Goal: Task Accomplishment & Management: Complete application form

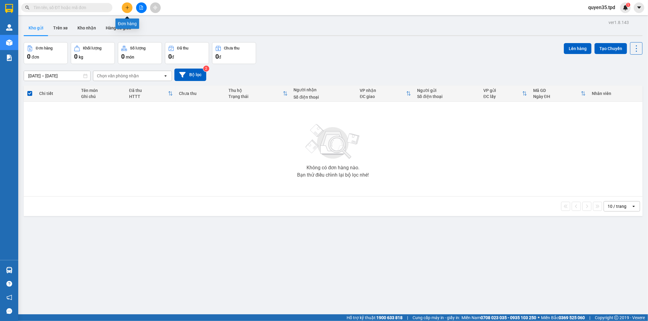
click at [125, 5] on button at bounding box center [127, 7] width 11 height 11
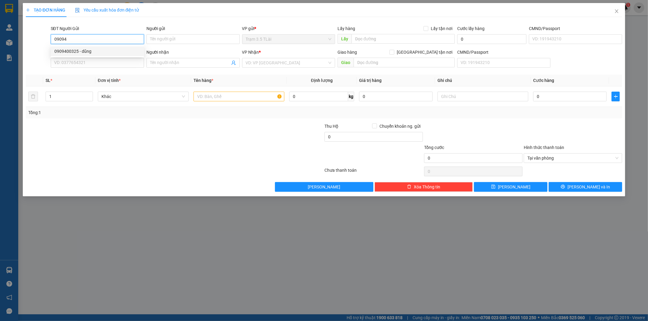
click at [84, 54] on div "0909400325 - dũng" at bounding box center [97, 51] width 86 height 7
type input "0909400325"
type input "dũng"
type input "075057000626"
type input "0908410060"
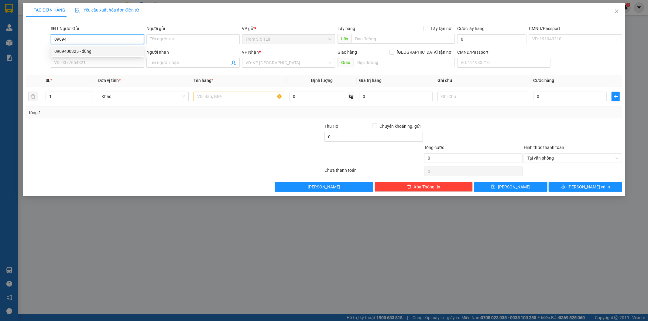
type input "linh"
type input "0909400325"
click at [213, 98] on input "text" at bounding box center [238, 97] width 91 height 10
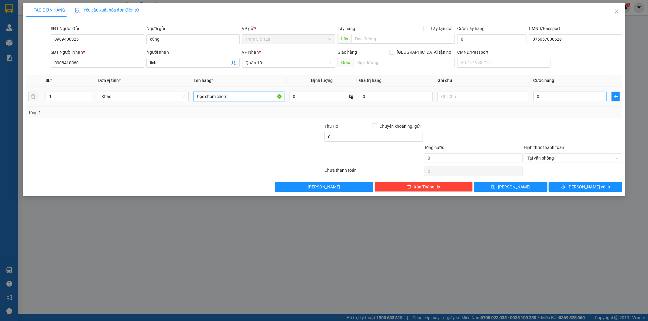
type input "bọc chôm chôm"
click at [544, 97] on input "0" at bounding box center [569, 97] width 73 height 10
type input "5"
type input "50"
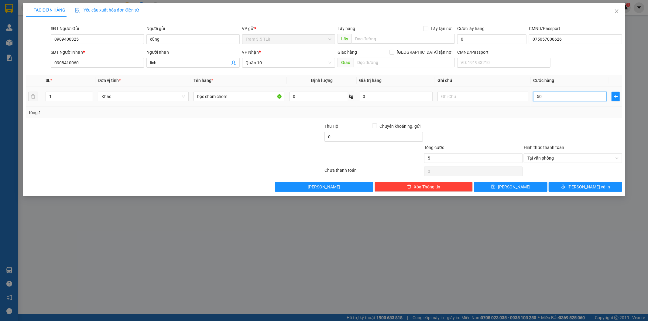
type input "50"
type input "500"
type input "5.000"
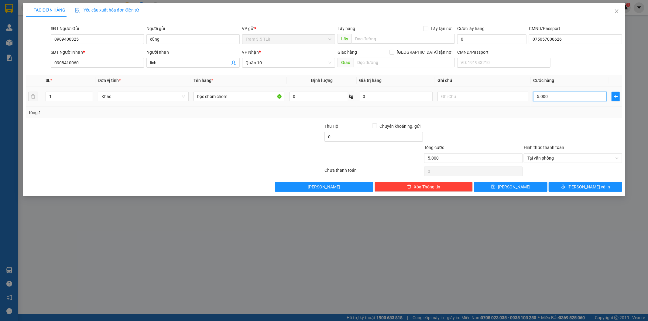
type input "50.000"
click at [234, 64] on icon "user-add" at bounding box center [233, 62] width 5 height 5
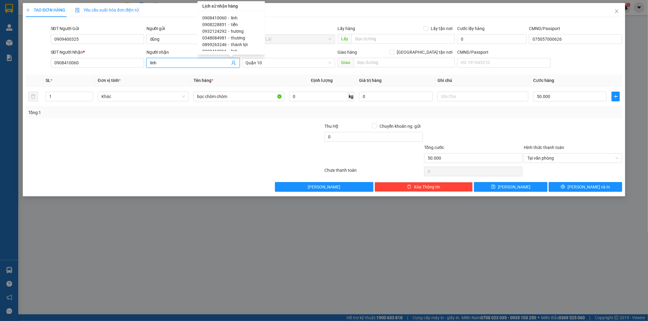
scroll to position [23, 0]
click at [97, 64] on input "0908410060" at bounding box center [97, 63] width 93 height 10
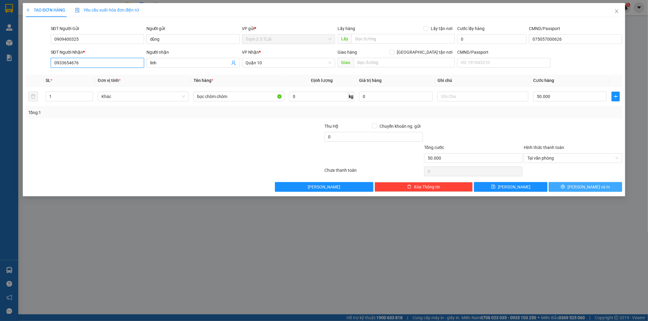
type input "0933654676"
click at [571, 190] on button "[PERSON_NAME] và In" at bounding box center [584, 187] width 73 height 10
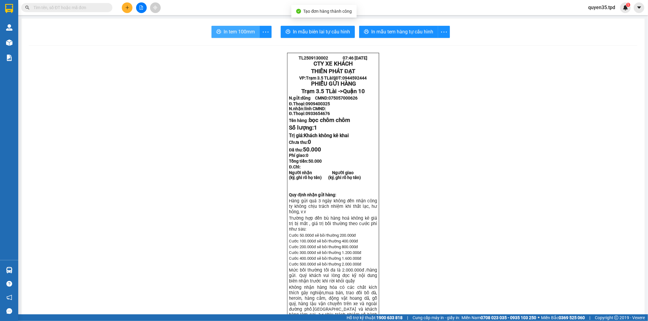
click at [233, 32] on span "In tem 100mm" at bounding box center [238, 32] width 31 height 8
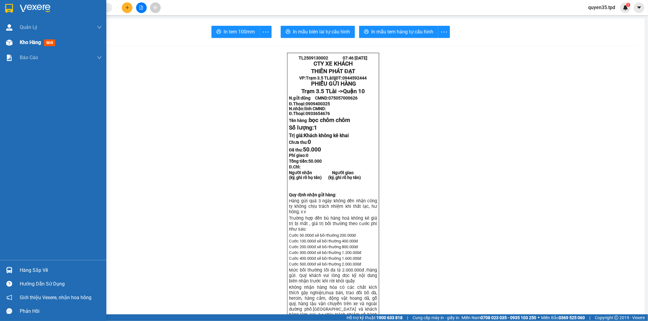
click at [28, 44] on span "Kho hàng" at bounding box center [30, 42] width 21 height 6
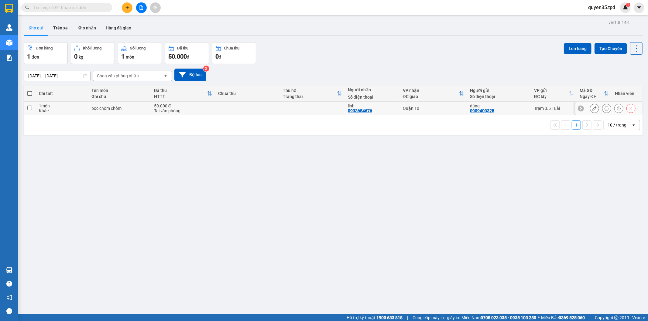
drag, startPoint x: 29, startPoint y: 108, endPoint x: 111, endPoint y: 99, distance: 83.5
click at [29, 108] on input "checkbox" at bounding box center [29, 108] width 5 height 5
checkbox input "true"
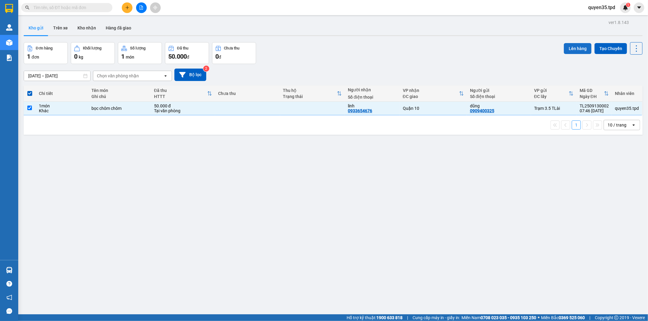
click at [575, 46] on button "Lên hàng" at bounding box center [578, 48] width 28 height 11
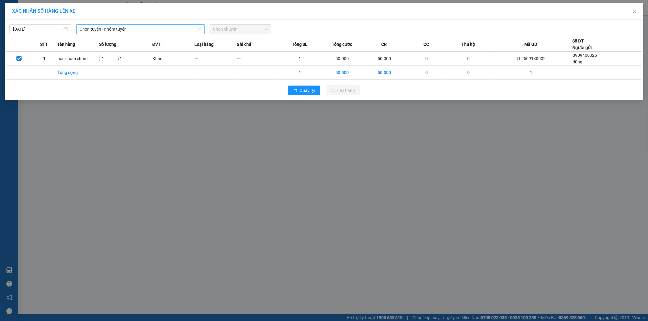
click at [148, 26] on span "Chọn tuyến - nhóm tuyến" at bounding box center [140, 29] width 121 height 9
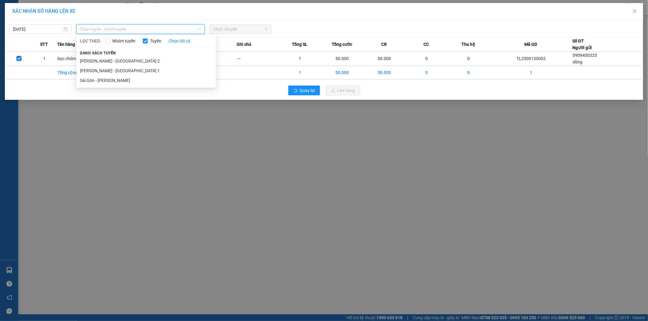
drag, startPoint x: 123, startPoint y: 61, endPoint x: 176, endPoint y: 49, distance: 55.1
click at [128, 61] on li "[PERSON_NAME] - [GEOGRAPHIC_DATA] 2" at bounding box center [146, 61] width 140 height 10
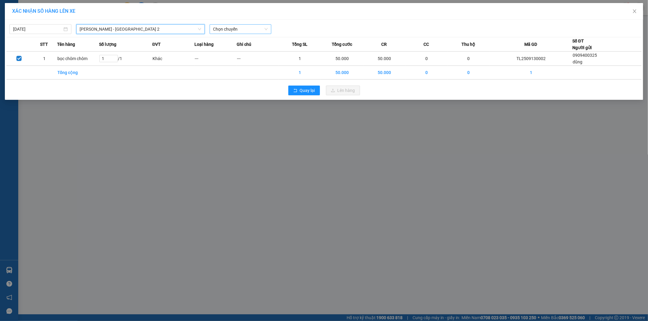
click at [224, 30] on span "Chọn chuyến" at bounding box center [240, 29] width 55 height 9
type input "08:01"
click at [257, 53] on div "Thêm chuyến " 08:01 "" at bounding box center [242, 51] width 65 height 10
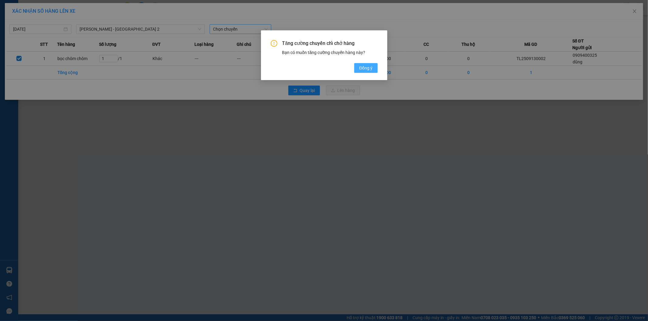
click at [371, 68] on span "Đồng ý" at bounding box center [365, 68] width 13 height 7
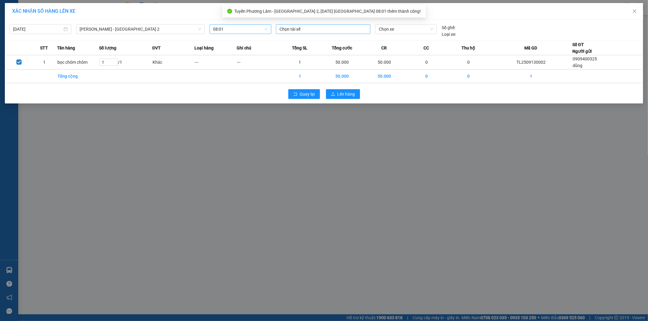
click at [330, 29] on div at bounding box center [322, 29] width 91 height 7
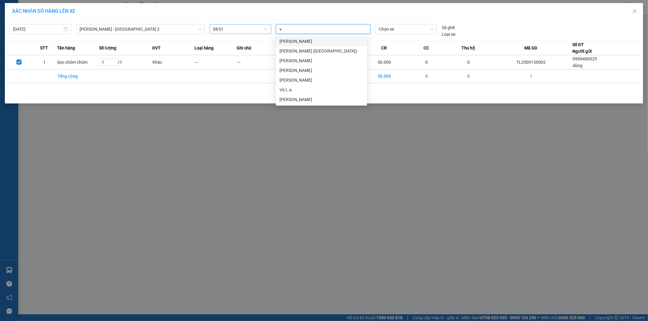
type input "vu"
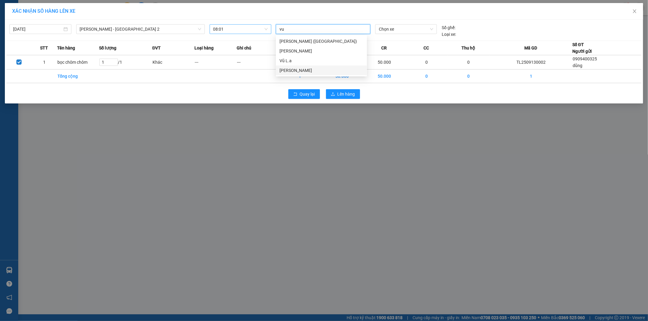
click at [290, 70] on div "[PERSON_NAME]" at bounding box center [321, 70] width 84 height 7
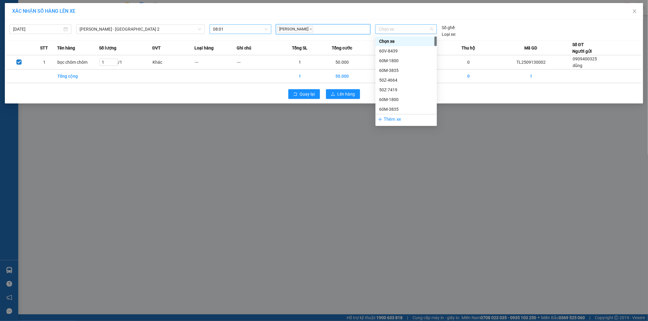
click at [395, 29] on span "Chọn xe" at bounding box center [406, 29] width 54 height 9
type input "275"
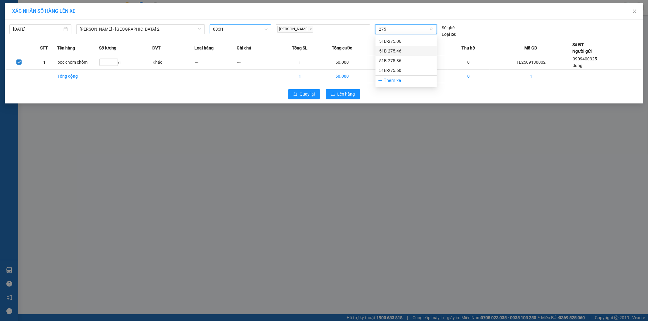
click at [395, 53] on div "51B-275.46" at bounding box center [406, 51] width 54 height 7
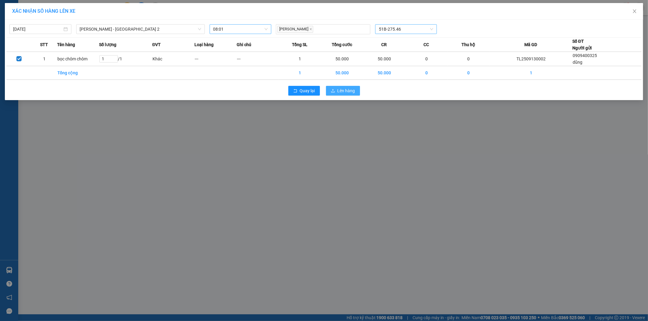
click at [335, 89] on button "Lên hàng" at bounding box center [343, 91] width 34 height 10
